Goal: Contribute content: Contribute content

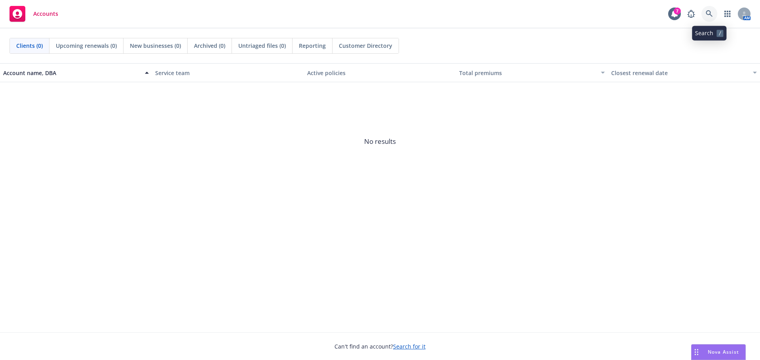
click at [707, 10] on link at bounding box center [709, 14] width 16 height 16
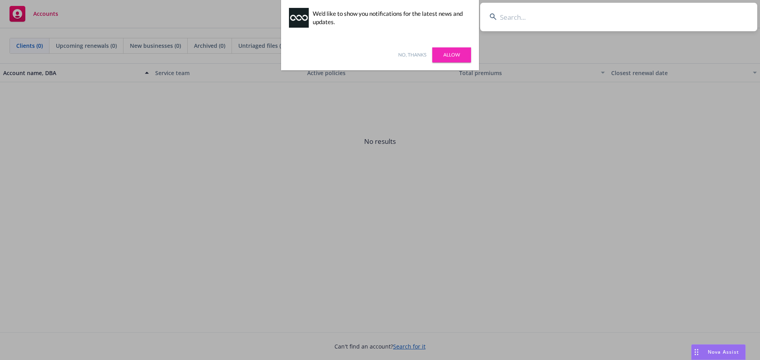
click at [521, 17] on input at bounding box center [618, 17] width 277 height 28
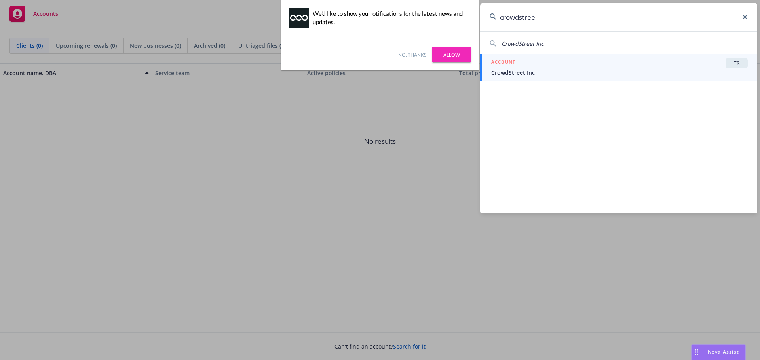
type input "crowdstree"
click at [548, 70] on span "CrowdStreet Inc" at bounding box center [619, 72] width 256 height 8
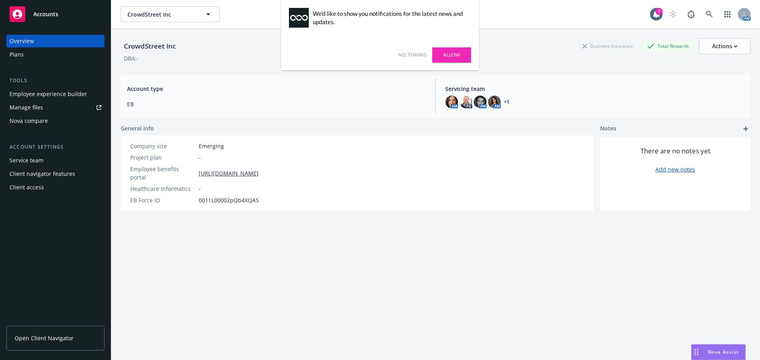
click at [17, 110] on div "Manage files" at bounding box center [26, 107] width 34 height 13
click at [181, 10] on span "CrowdStreet Inc" at bounding box center [161, 14] width 68 height 8
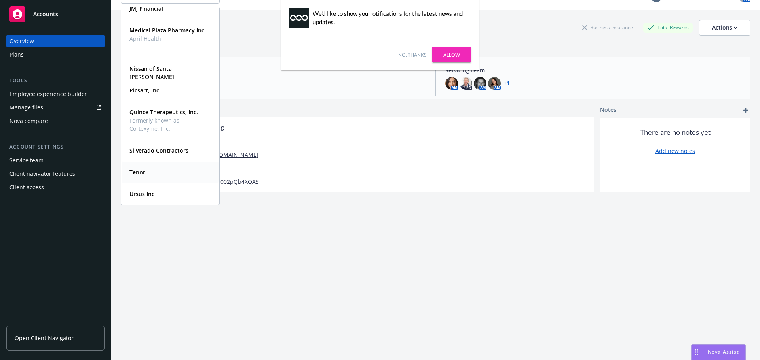
scroll to position [29, 0]
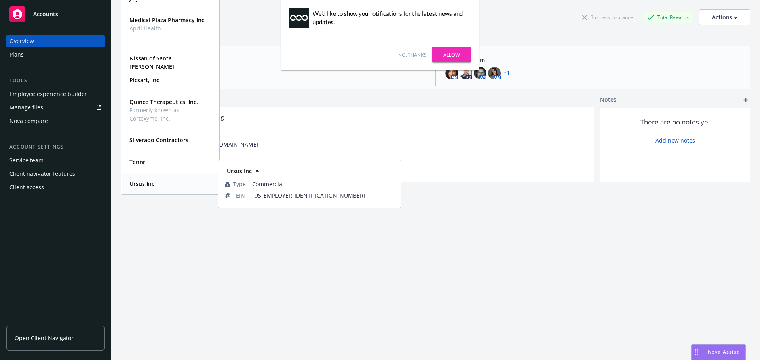
click at [154, 187] on div "Ursus Inc" at bounding box center [141, 183] width 30 height 11
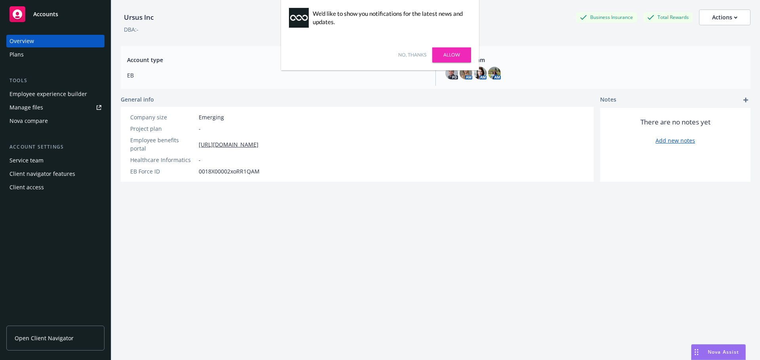
click at [403, 57] on link "No, thanks" at bounding box center [412, 54] width 28 height 7
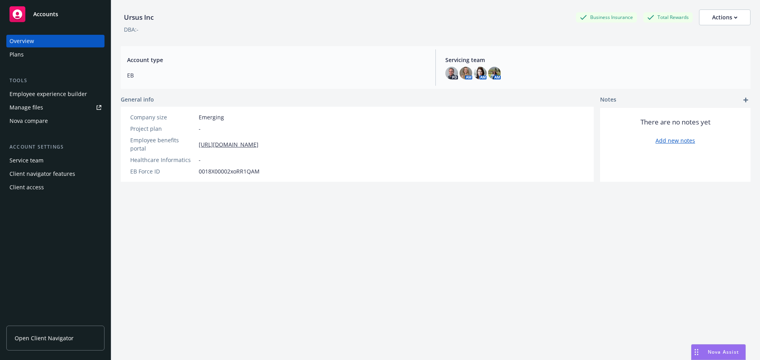
click at [20, 105] on div "Manage files" at bounding box center [26, 107] width 34 height 13
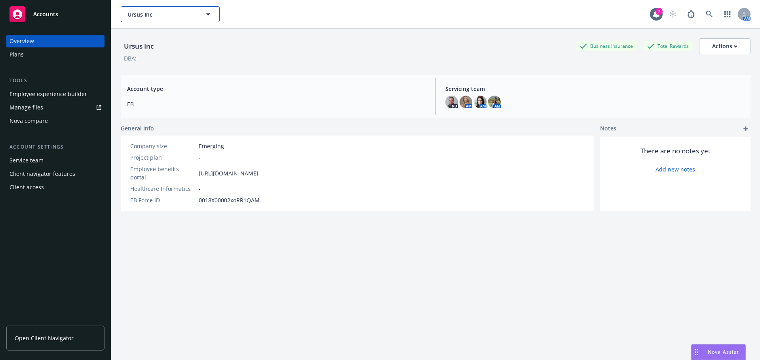
click at [207, 11] on icon "button" at bounding box center [207, 13] width 9 height 9
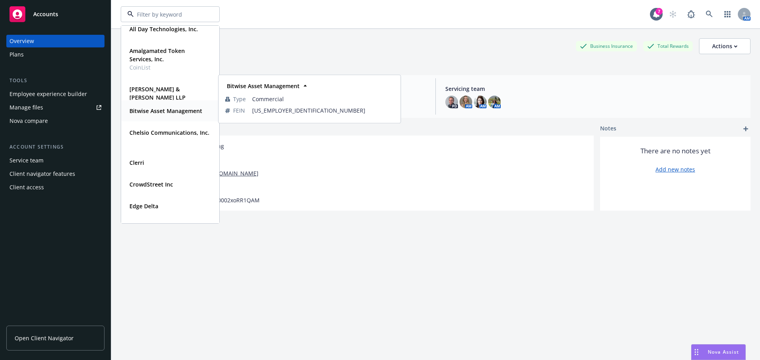
scroll to position [79, 0]
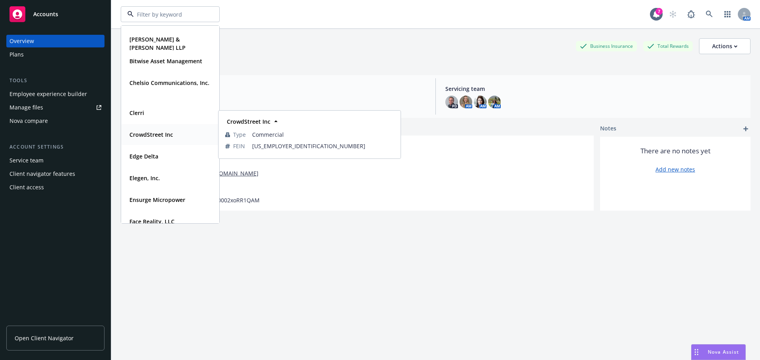
click at [150, 129] on div "CrowdStreet Inc" at bounding box center [150, 134] width 48 height 11
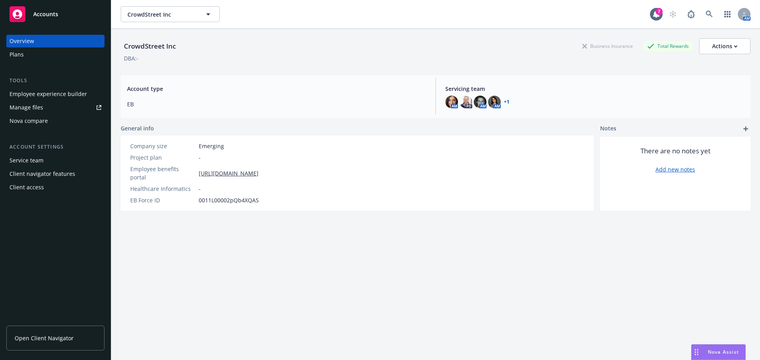
click at [34, 106] on div "Manage files" at bounding box center [26, 107] width 34 height 13
click at [171, 13] on span "CrowdStreet Inc" at bounding box center [161, 14] width 68 height 8
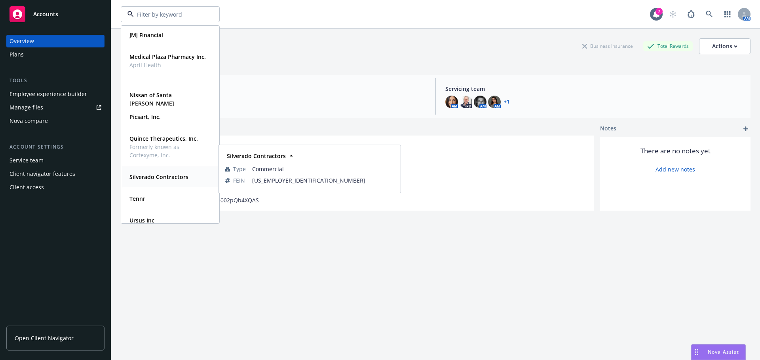
scroll to position [339, 0]
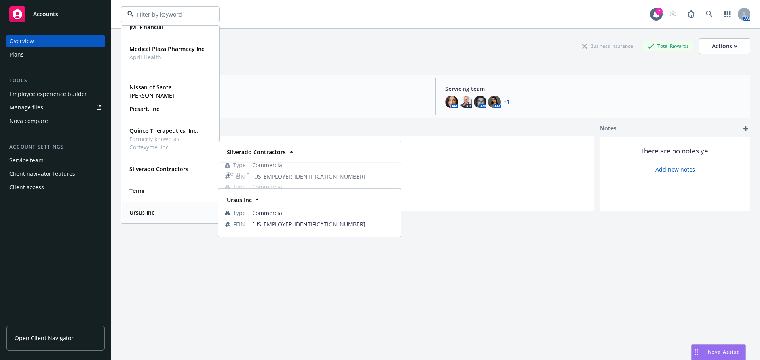
click at [136, 211] on strong "Ursus Inc" at bounding box center [141, 213] width 25 height 8
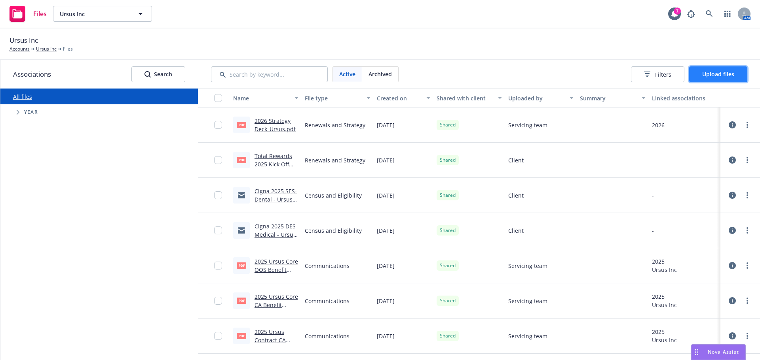
click at [701, 74] on button "Upload files" at bounding box center [718, 74] width 58 height 16
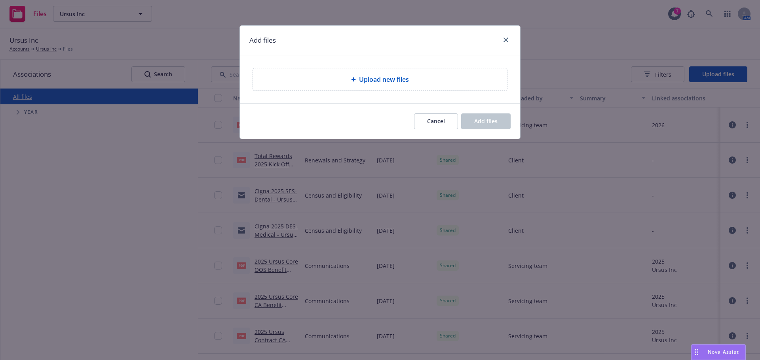
click at [434, 75] on div "Upload new files" at bounding box center [379, 79] width 241 height 9
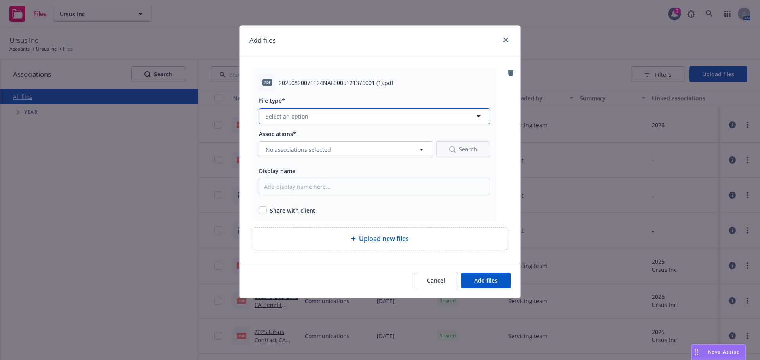
click at [296, 113] on span "Select an option" at bounding box center [286, 116] width 43 height 8
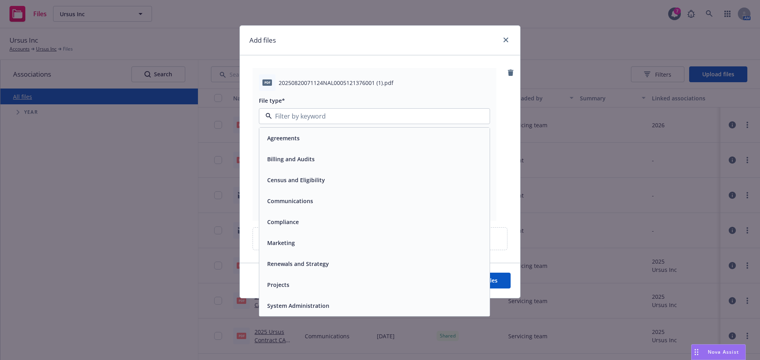
click at [282, 199] on span "Communications" at bounding box center [290, 201] width 46 height 8
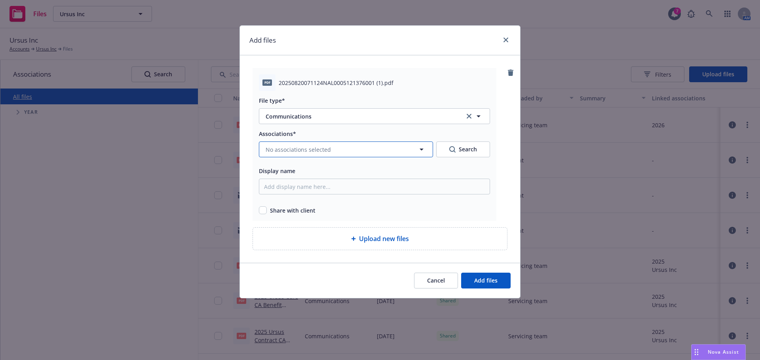
click at [299, 149] on span "No associations selected" at bounding box center [297, 150] width 65 height 8
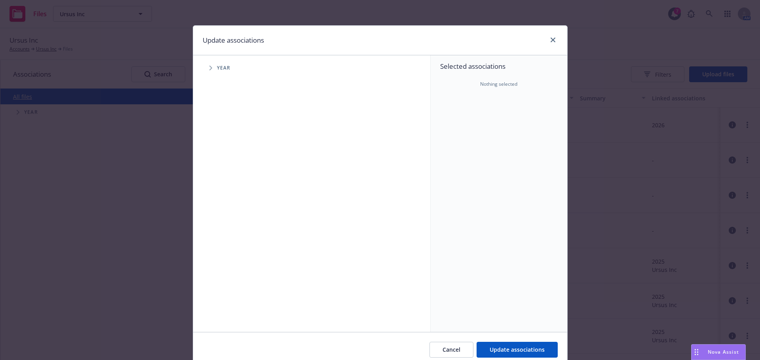
click at [206, 68] on span "Tree Example" at bounding box center [210, 68] width 13 height 13
click at [229, 157] on input "Tree Example" at bounding box center [231, 158] width 8 height 8
checkbox input "true"
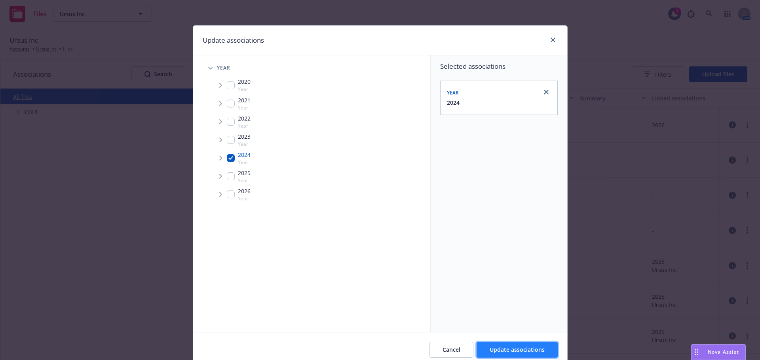
click at [525, 351] on span "Update associations" at bounding box center [516, 350] width 55 height 8
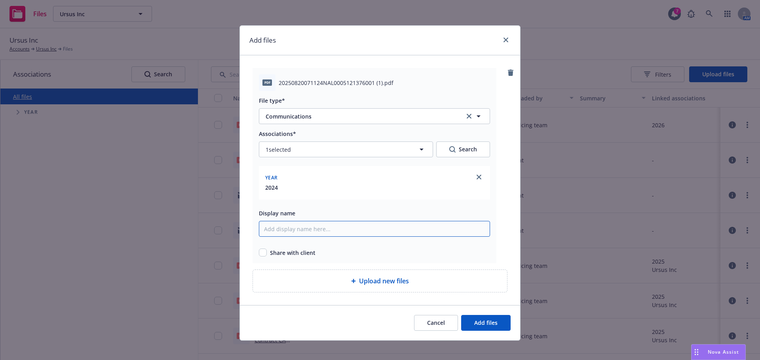
click at [301, 235] on input "Display name" at bounding box center [374, 229] width 231 height 16
click at [259, 252] on input "checkbox" at bounding box center [263, 253] width 8 height 8
checkbox input "true"
click at [271, 221] on input "Display name" at bounding box center [374, 229] width 231 height 16
click at [304, 229] on input "2025 Ursus, Inc. 5500" at bounding box center [374, 229] width 231 height 16
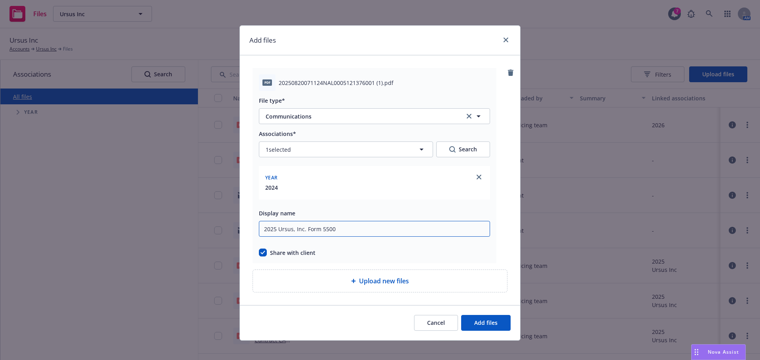
type input "2025 Ursus, Inc. Form 5500"
click at [385, 284] on span "Upload new files" at bounding box center [384, 281] width 50 height 9
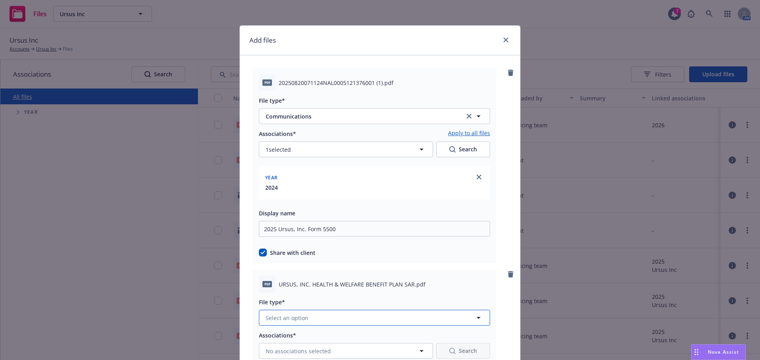
click at [282, 314] on span "Select an option" at bounding box center [286, 318] width 43 height 8
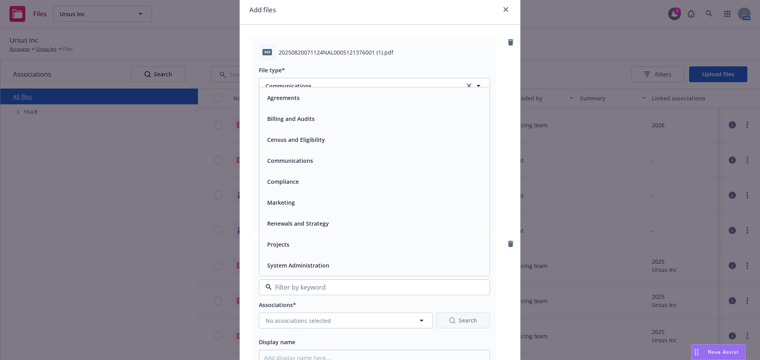
scroll to position [40, 0]
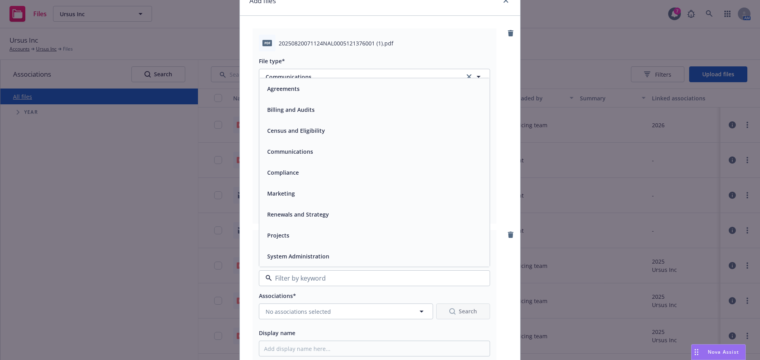
click at [295, 176] on span "Compliance" at bounding box center [283, 173] width 32 height 8
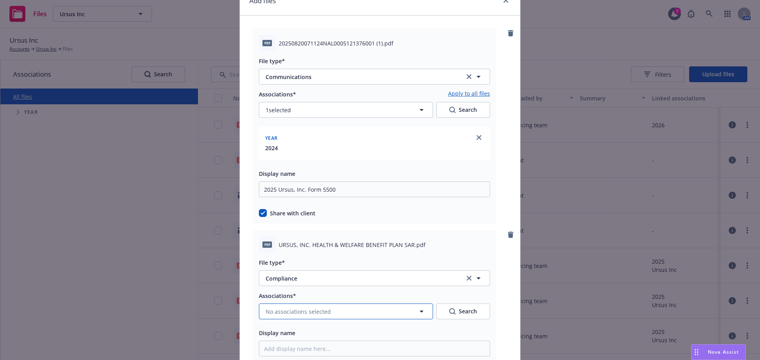
click at [294, 305] on button "No associations selected" at bounding box center [346, 312] width 174 height 16
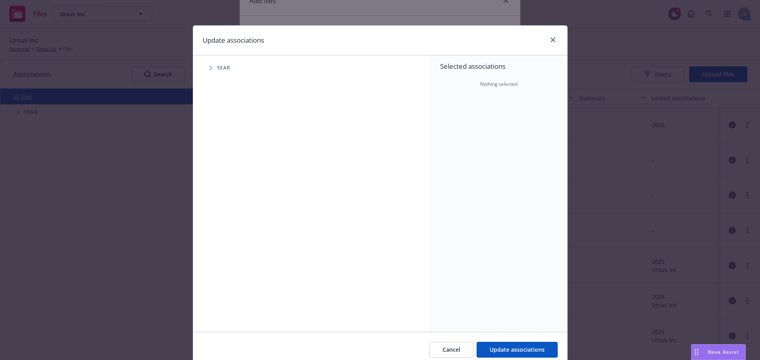
click at [212, 70] on span "Tree Example" at bounding box center [210, 68] width 13 height 13
click at [227, 158] on input "Tree Example" at bounding box center [231, 158] width 8 height 8
checkbox input "true"
click at [492, 349] on span "Update associations" at bounding box center [516, 350] width 55 height 8
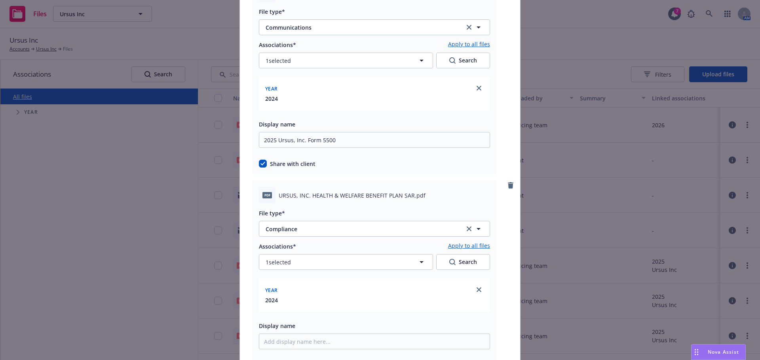
scroll to position [158, 0]
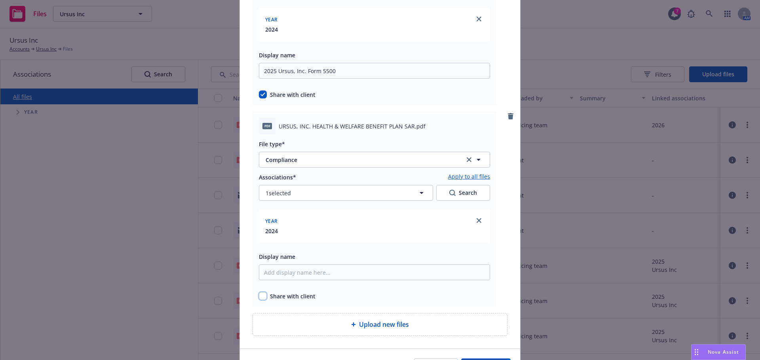
click at [259, 298] on input "checkbox" at bounding box center [263, 296] width 8 height 8
checkbox input "true"
click at [267, 79] on input "Display name" at bounding box center [374, 71] width 231 height 16
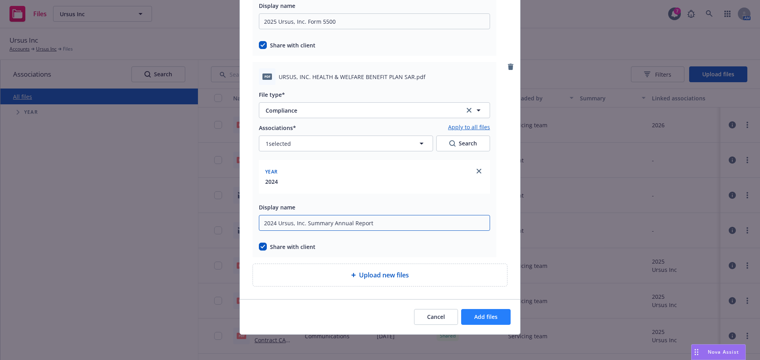
type input "2024 Ursus, Inc. Summary Annual Report"
click at [486, 314] on span "Add files" at bounding box center [485, 317] width 23 height 8
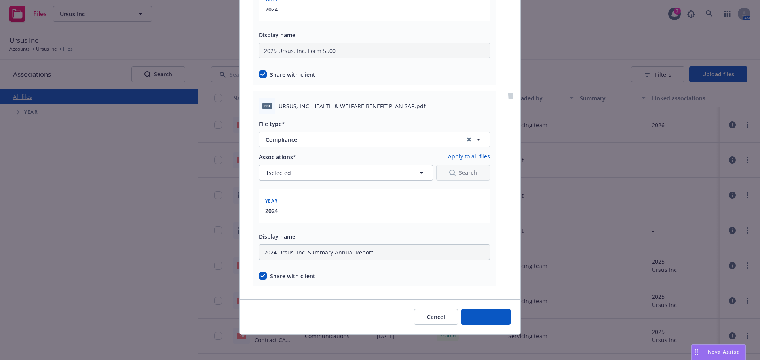
scroll to position [178, 0]
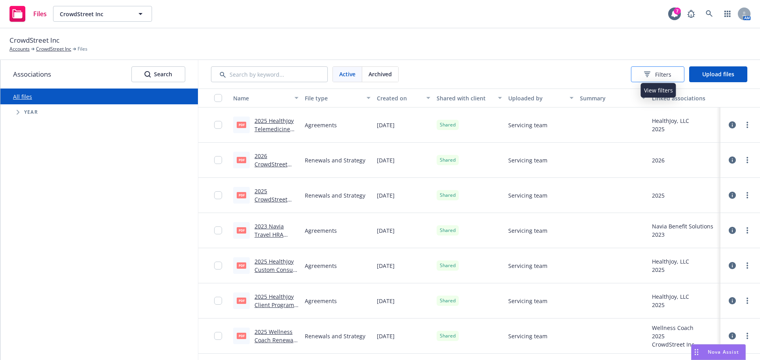
click at [665, 76] on span "Filters" at bounding box center [663, 74] width 16 height 8
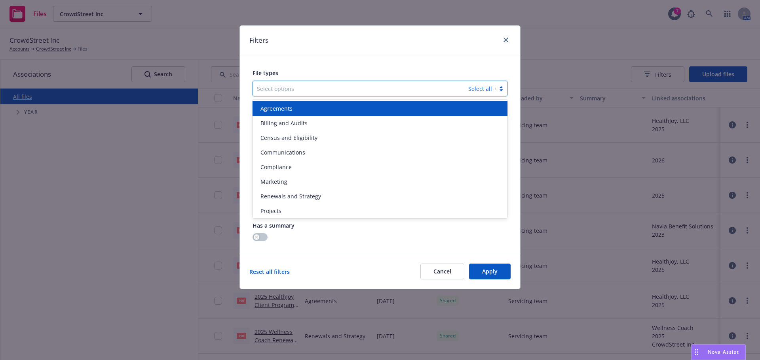
click at [341, 85] on div at bounding box center [360, 88] width 207 height 9
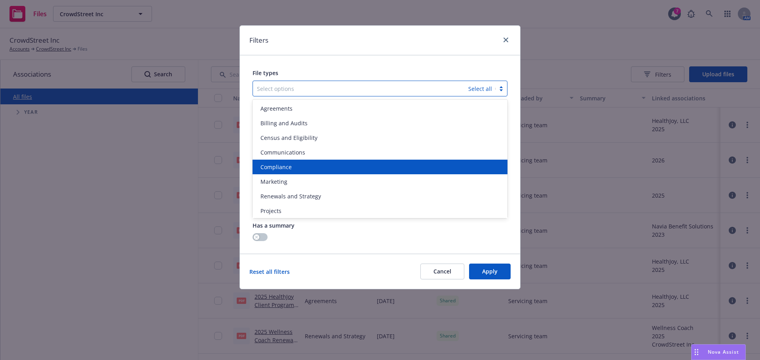
click at [320, 170] on div "Compliance" at bounding box center [379, 167] width 245 height 8
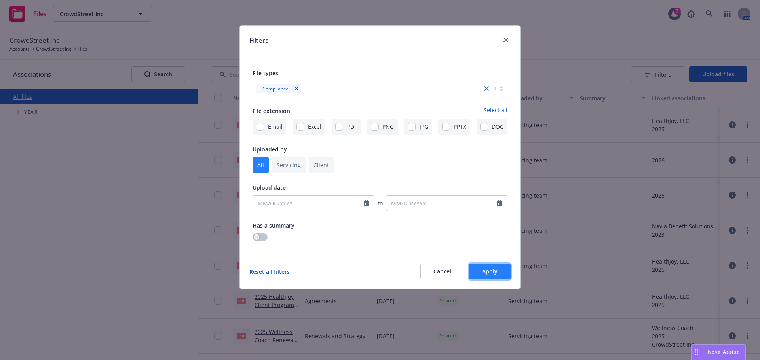
click at [491, 268] on span "Apply" at bounding box center [489, 272] width 15 height 8
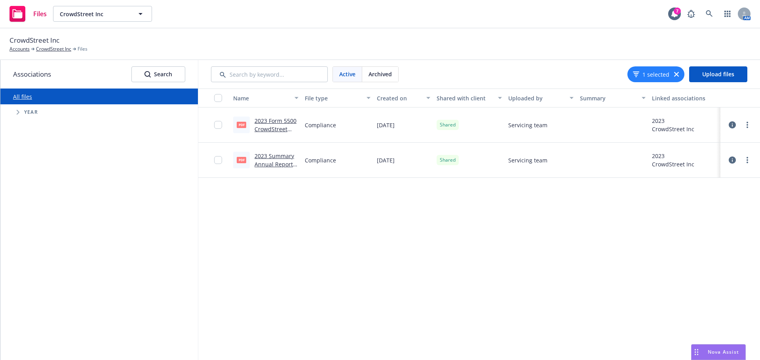
click at [502, 214] on div "Name File type Created on Shared with client Uploaded by Summary Linked associa…" at bounding box center [478, 225] width 561 height 272
click at [275, 121] on link "2023 Form 5500 CrowdStreet Inc.pdf" at bounding box center [275, 129] width 42 height 24
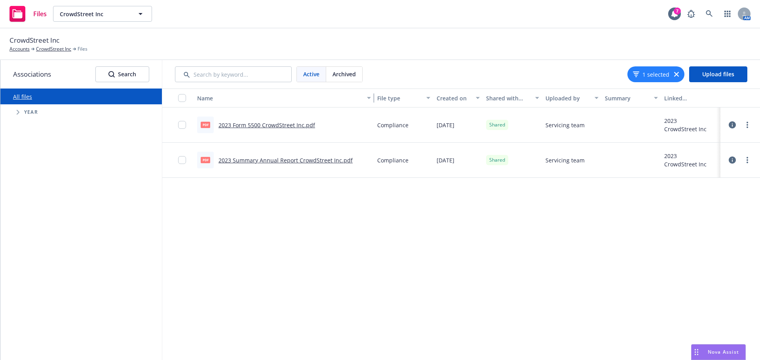
drag, startPoint x: 300, startPoint y: 99, endPoint x: 421, endPoint y: 106, distance: 120.9
click at [421, 106] on div "Name File type Created on Shared with client Uploaded by Summary Linked associa…" at bounding box center [460, 98] width 597 height 19
